Goal: Task Accomplishment & Management: Use online tool/utility

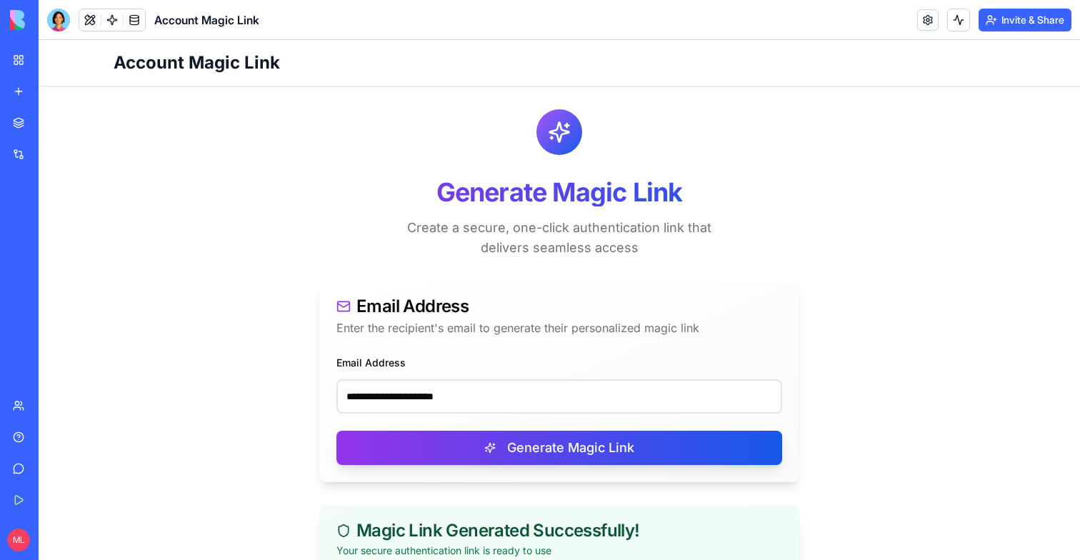
click at [444, 379] on input "**********" at bounding box center [560, 396] width 446 height 34
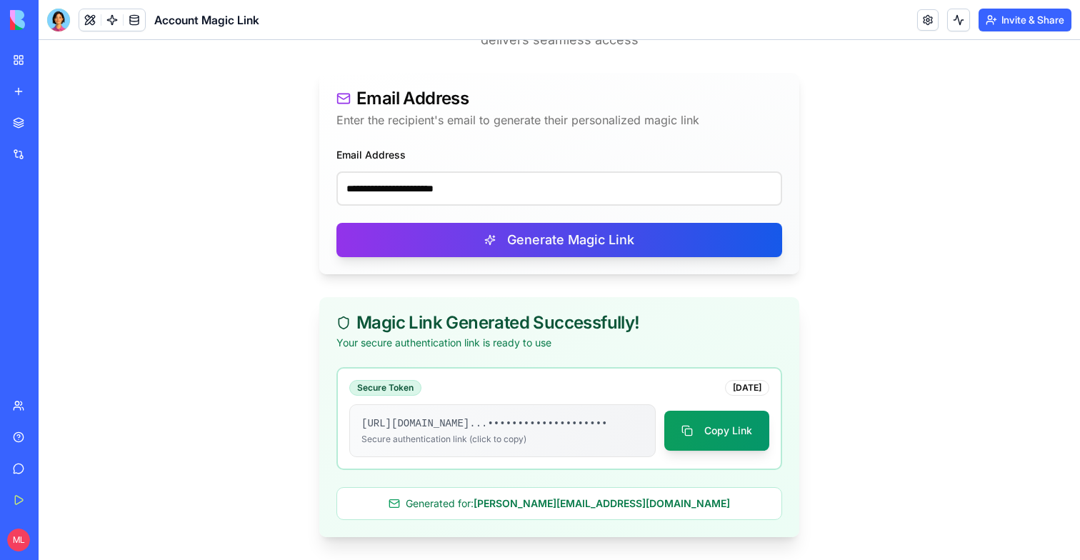
click at [444, 171] on input "**********" at bounding box center [560, 188] width 446 height 34
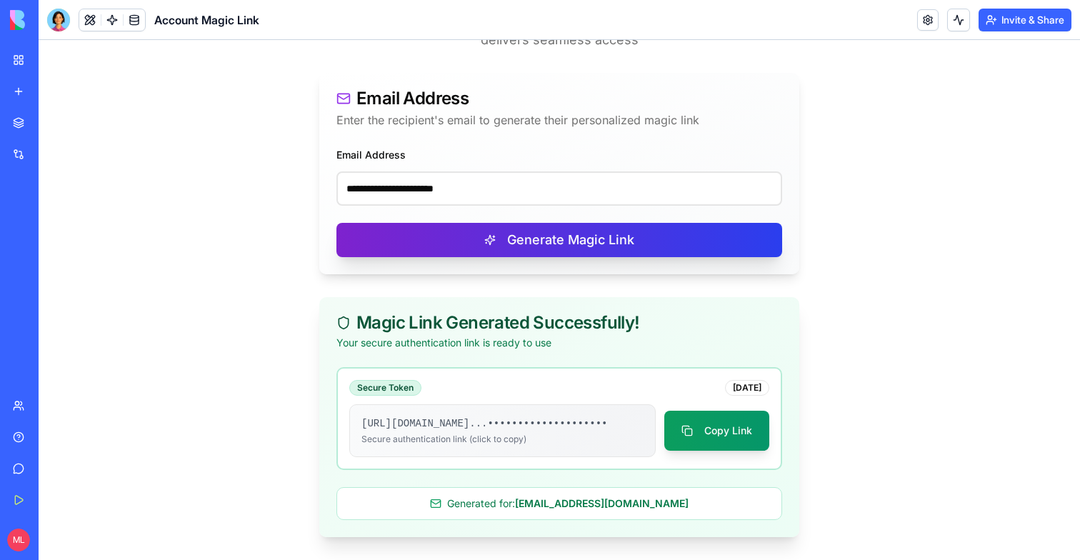
click at [449, 223] on button "Generate Magic Link" at bounding box center [560, 240] width 446 height 34
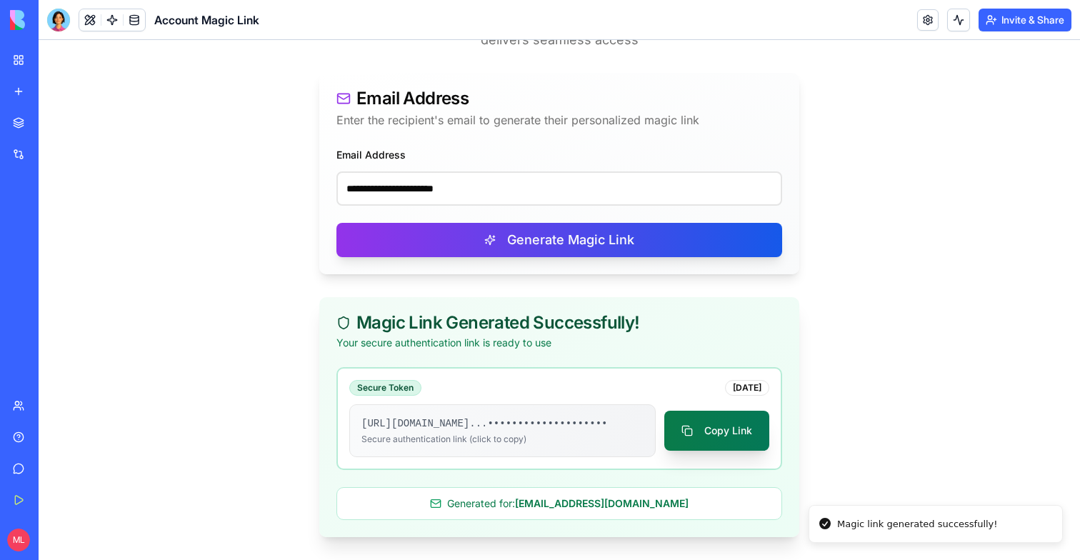
click at [728, 430] on button "Copy Link" at bounding box center [716, 431] width 105 height 40
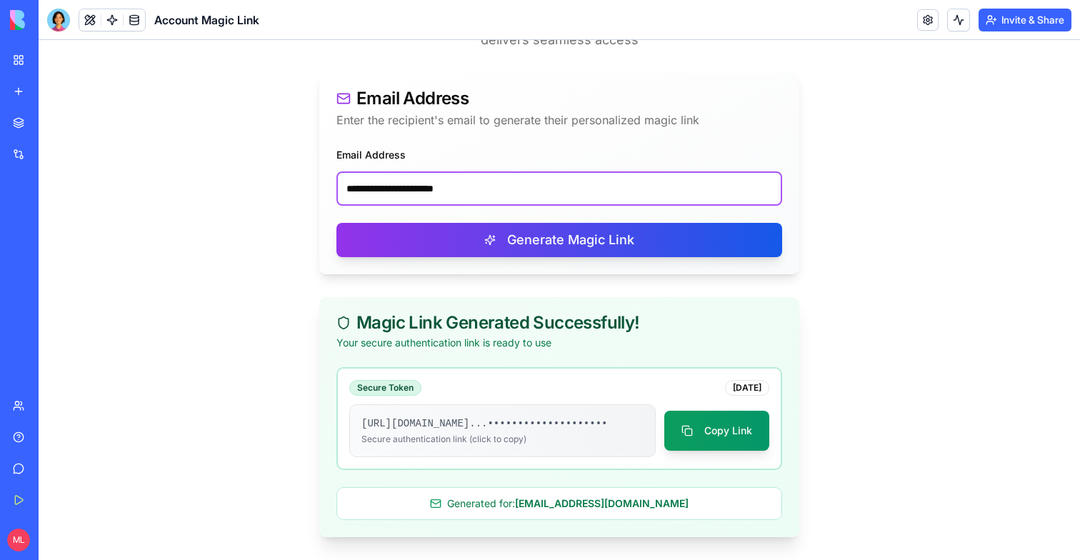
click at [443, 171] on input "**********" at bounding box center [560, 188] width 446 height 34
paste input "email"
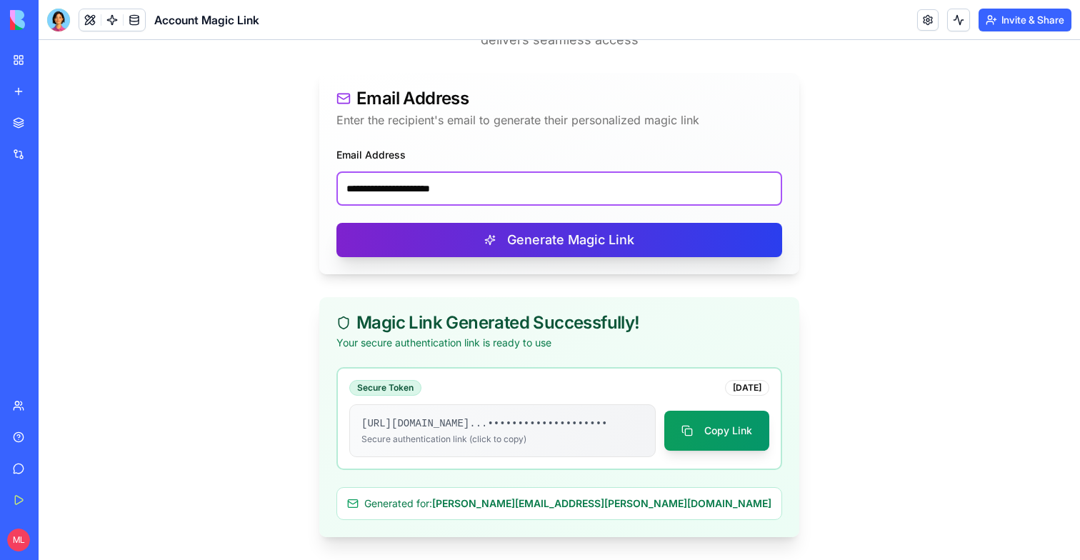
type input "**********"
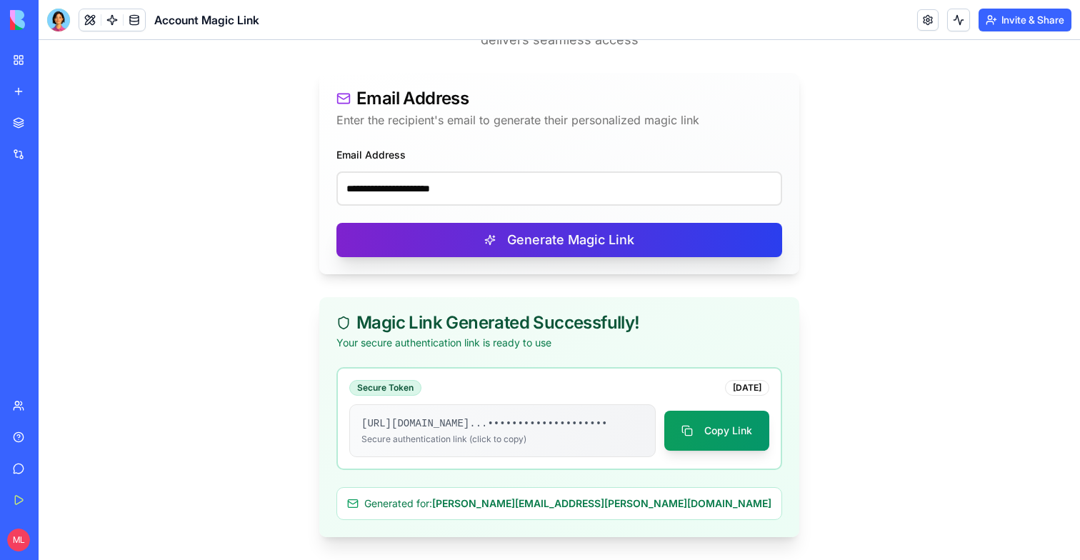
click at [461, 223] on button "Generate Magic Link" at bounding box center [560, 240] width 446 height 34
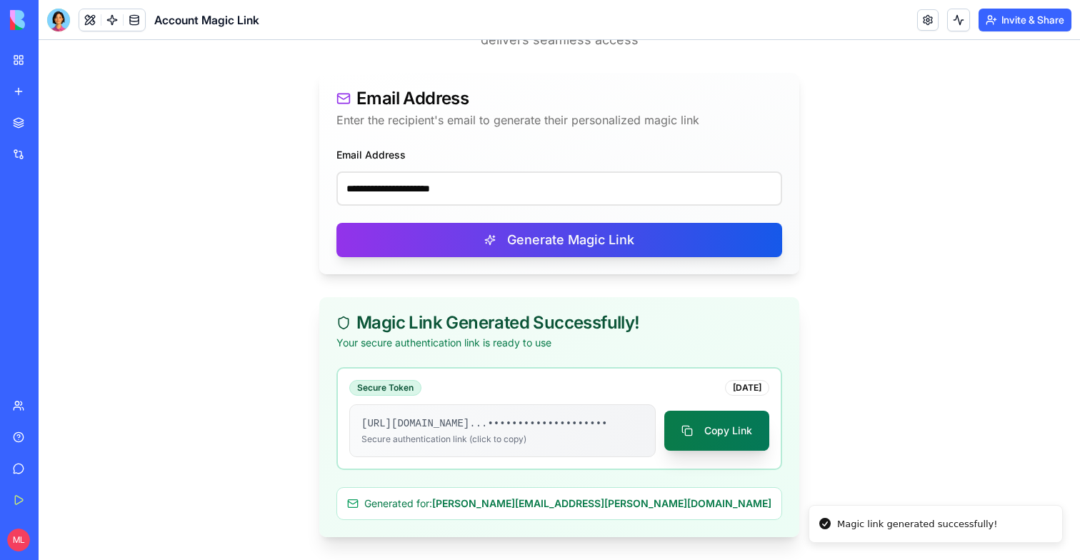
click at [702, 429] on button "Copy Link" at bounding box center [716, 431] width 105 height 40
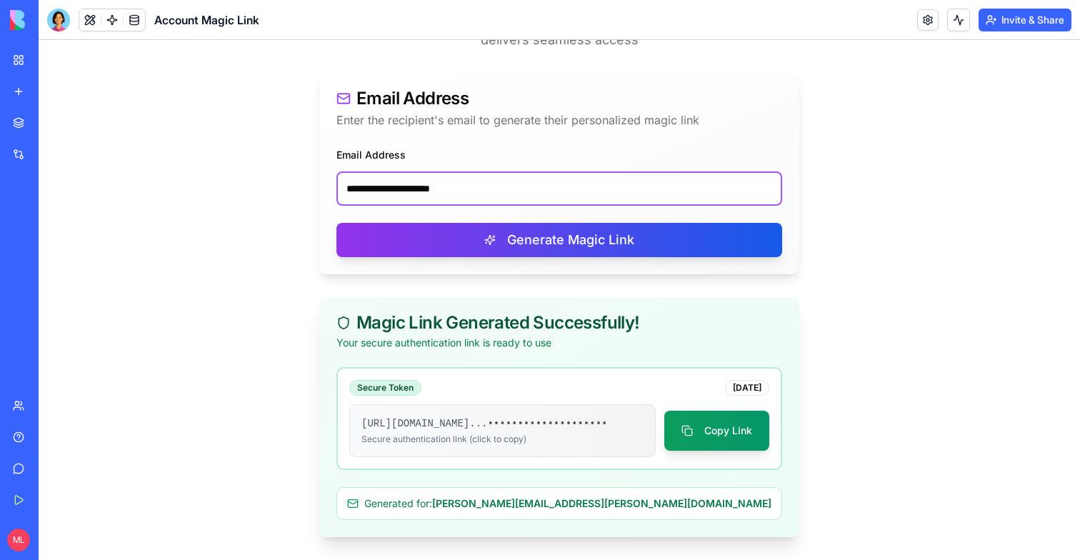
click at [407, 183] on input "**********" at bounding box center [560, 188] width 446 height 34
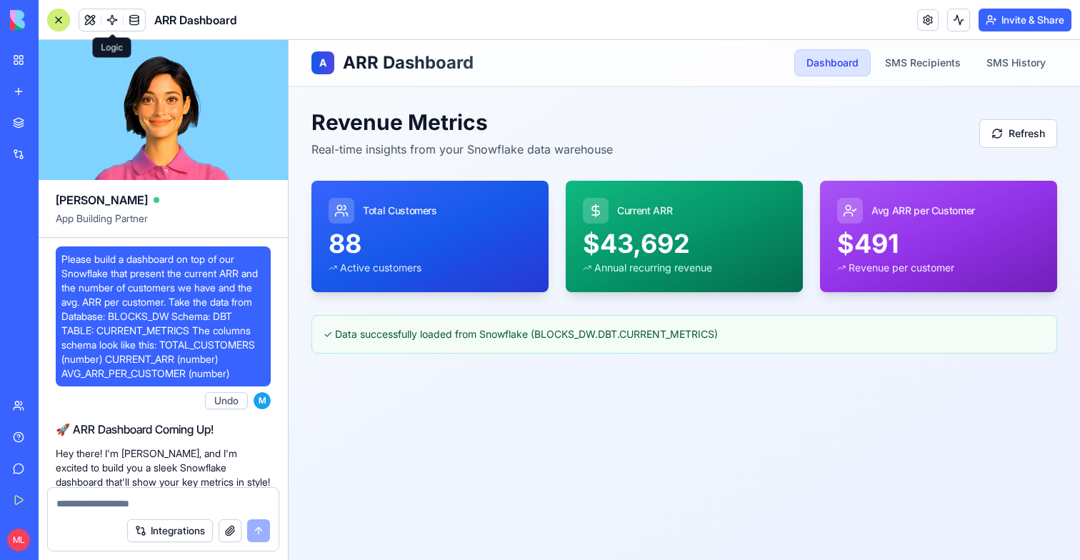
scroll to position [6146, 0]
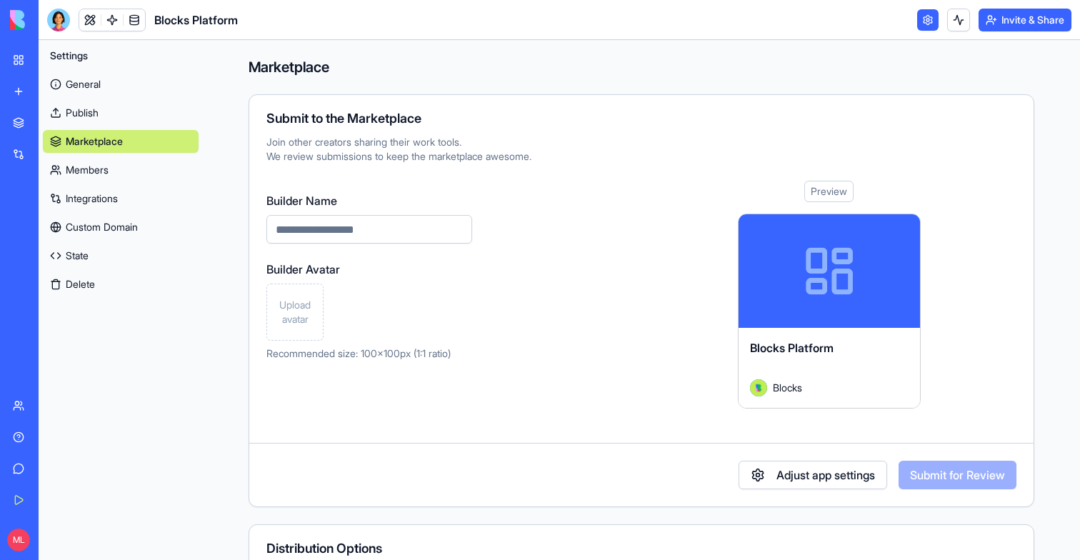
scroll to position [223, 0]
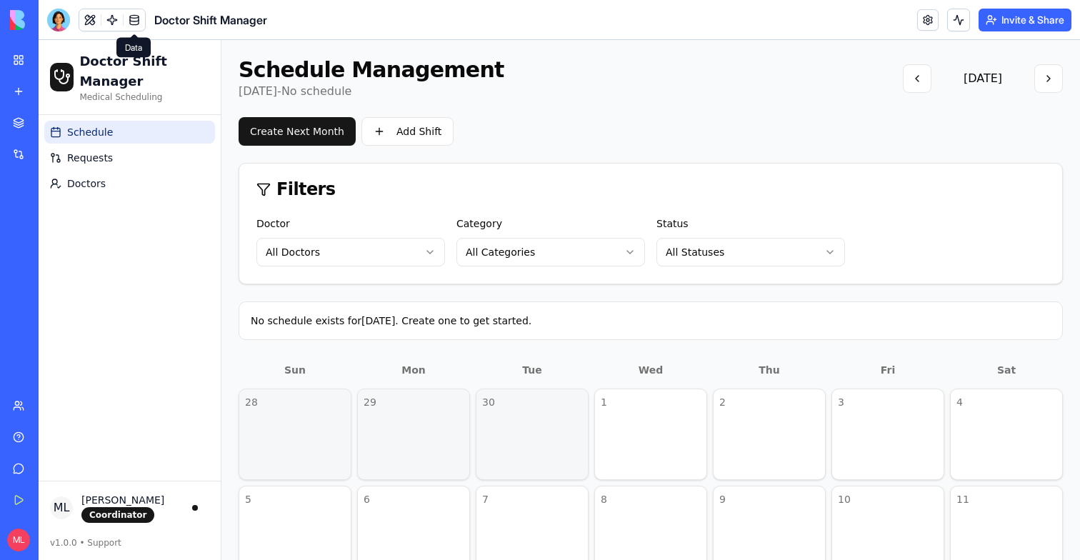
click at [115, 27] on span at bounding box center [112, 20] width 40 height 40
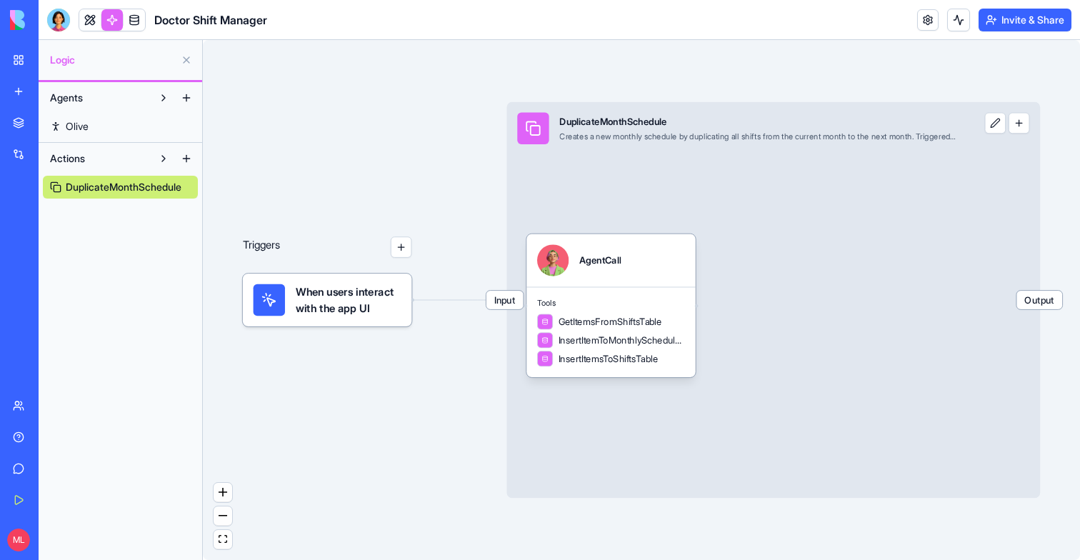
click at [1020, 128] on button "button" at bounding box center [1019, 123] width 21 height 21
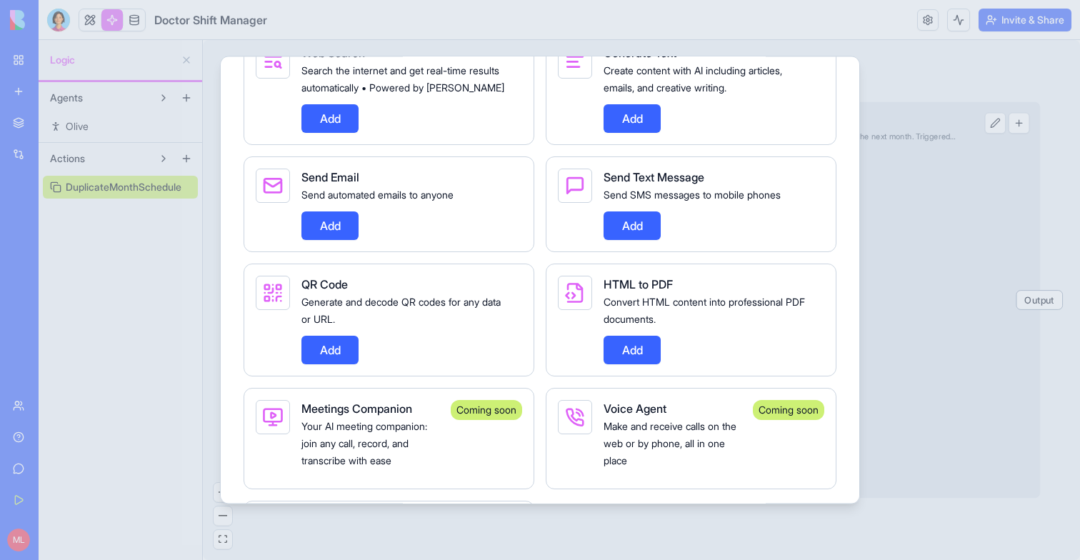
scroll to position [926, 0]
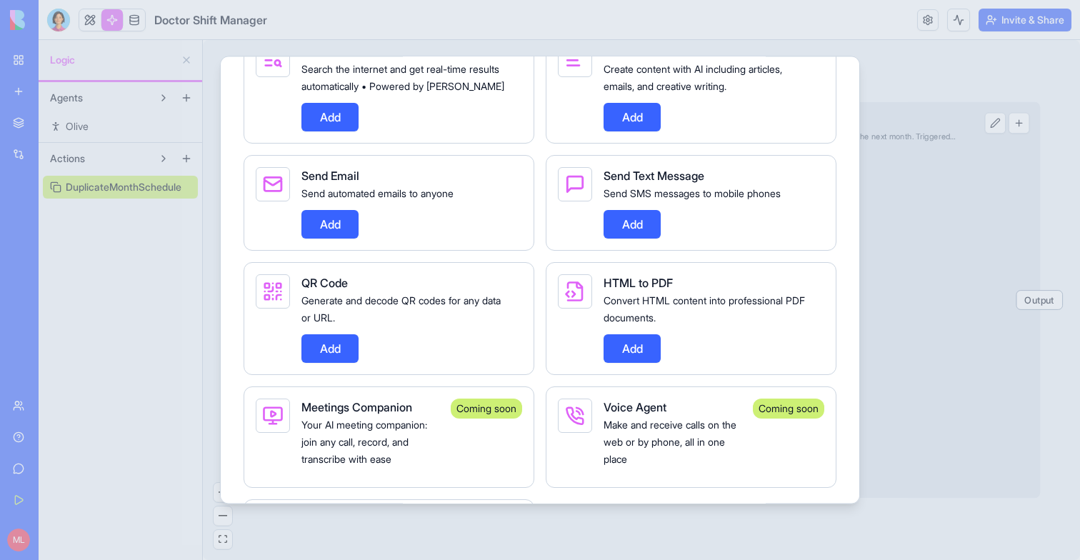
click at [334, 239] on button "Add" at bounding box center [329, 224] width 57 height 29
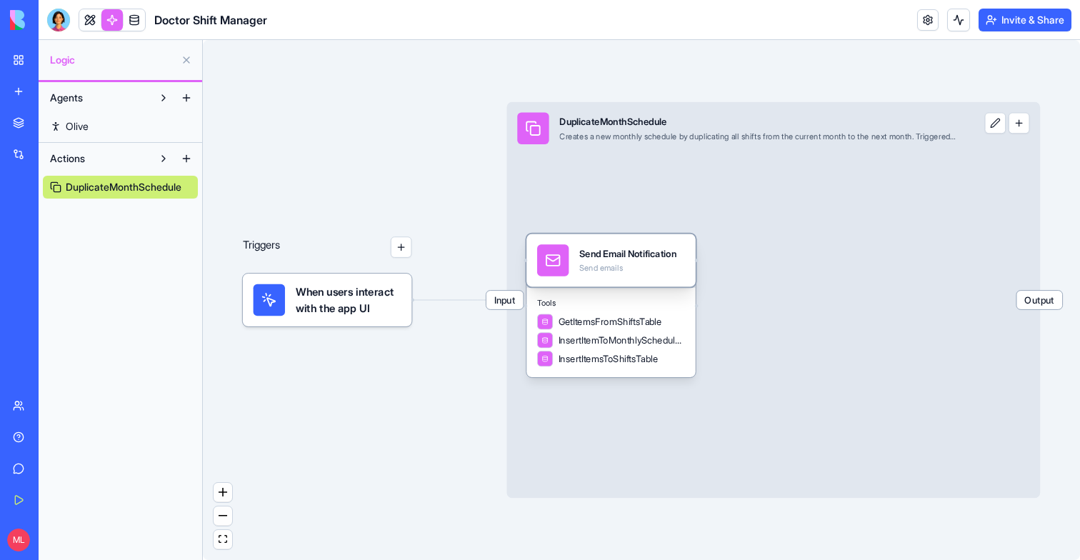
click at [637, 264] on div "Send emails" at bounding box center [627, 268] width 97 height 11
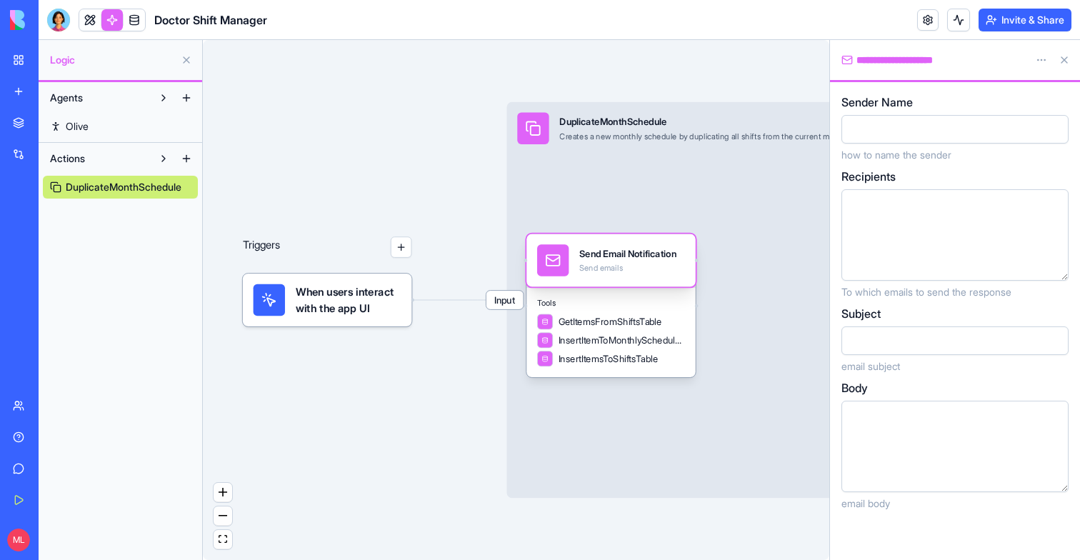
click at [657, 247] on div "Send Email Notification" at bounding box center [627, 253] width 97 height 13
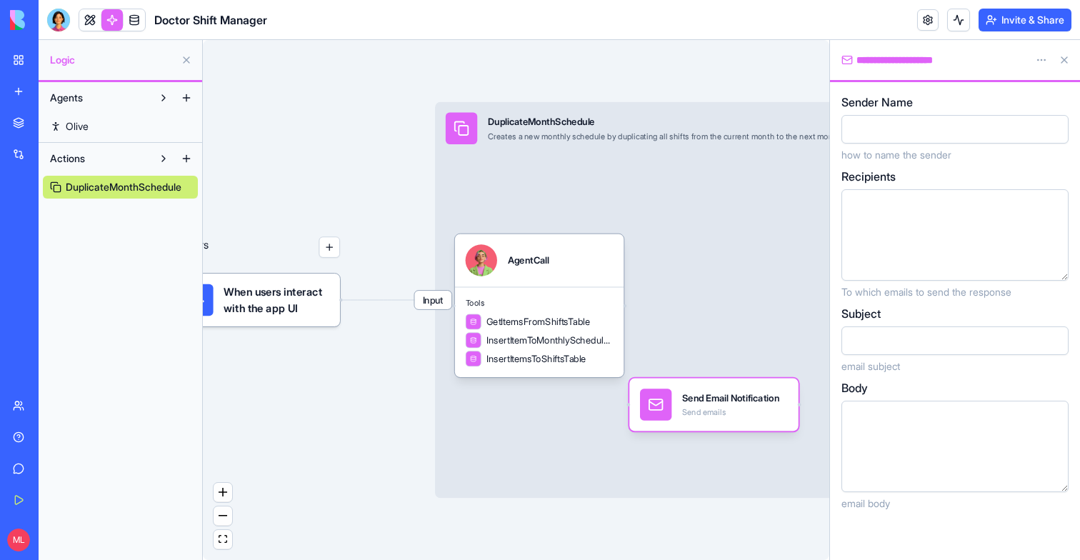
drag, startPoint x: 657, startPoint y: 285, endPoint x: 738, endPoint y: 434, distance: 169.1
click at [738, 432] on div "Send Email Notification Send emails" at bounding box center [713, 405] width 169 height 53
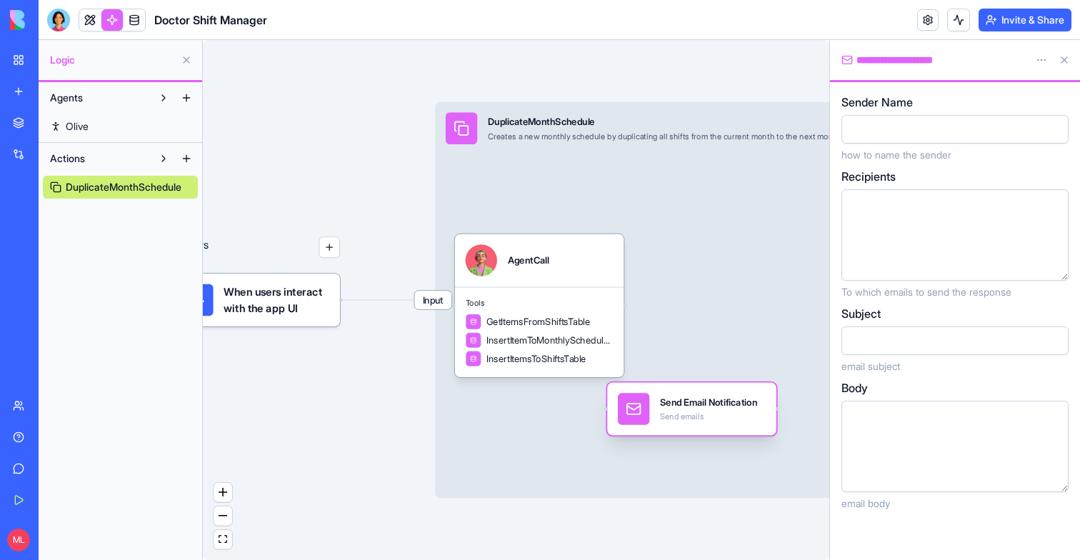
click at [735, 425] on div "Send Email Notification Send emails" at bounding box center [691, 409] width 169 height 53
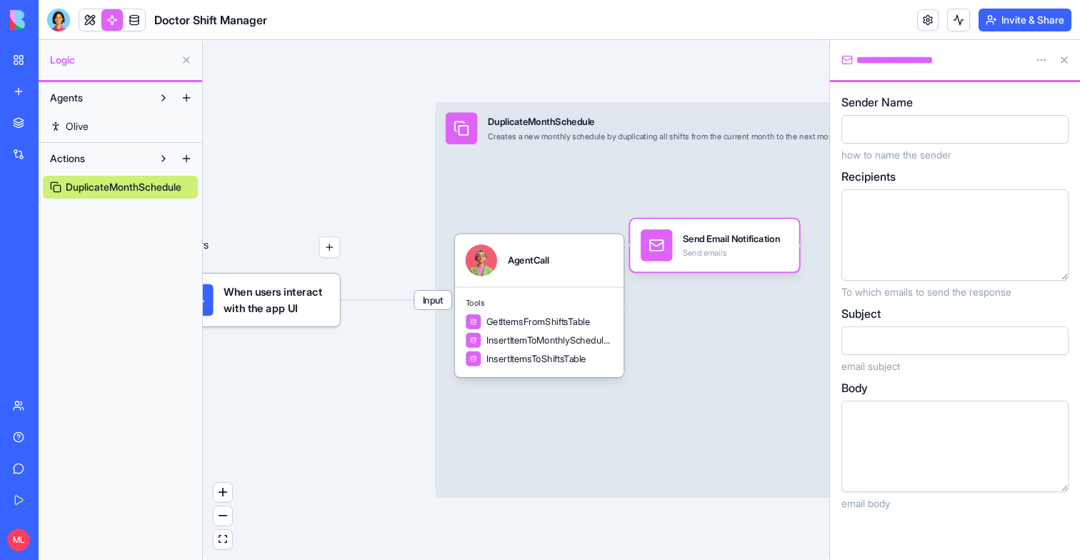
drag, startPoint x: 725, startPoint y: 420, endPoint x: 748, endPoint y: 256, distance: 165.2
click at [748, 256] on div "Send emails" at bounding box center [731, 253] width 97 height 11
drag, startPoint x: 748, startPoint y: 256, endPoint x: 753, endPoint y: 276, distance: 19.9
click at [753, 259] on div "Send emails" at bounding box center [731, 253] width 97 height 11
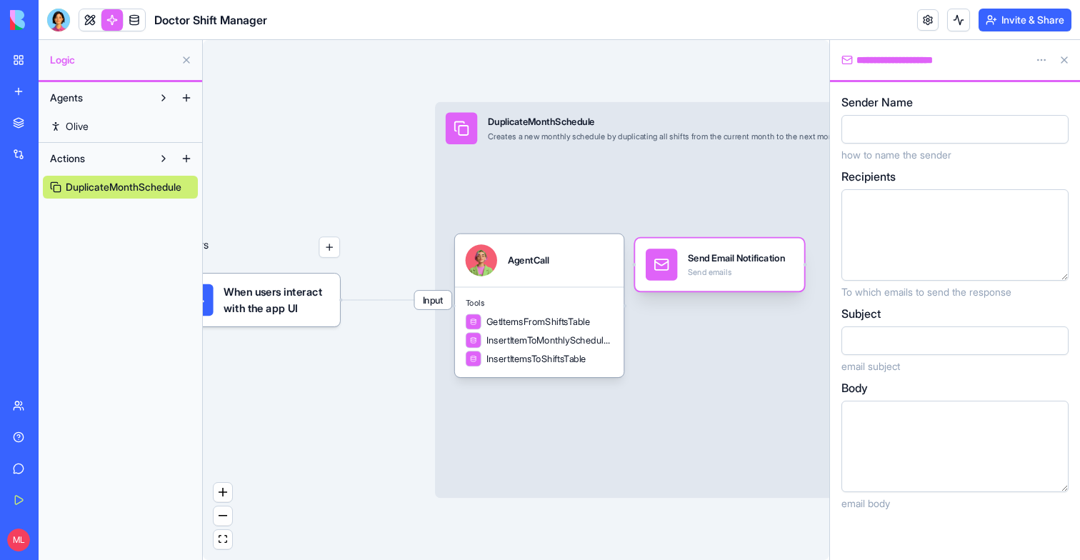
click at [737, 272] on div "Send emails" at bounding box center [736, 272] width 97 height 11
drag, startPoint x: 770, startPoint y: 274, endPoint x: 770, endPoint y: 288, distance: 13.6
click at [770, 277] on div "Send emails" at bounding box center [736, 271] width 97 height 11
